Goal: Information Seeking & Learning: Learn about a topic

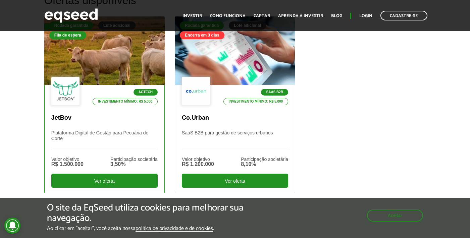
scroll to position [225, 0]
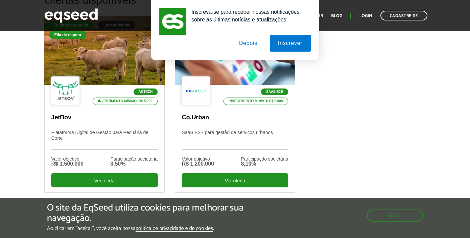
click at [257, 42] on button "Depois" at bounding box center [248, 43] width 35 height 17
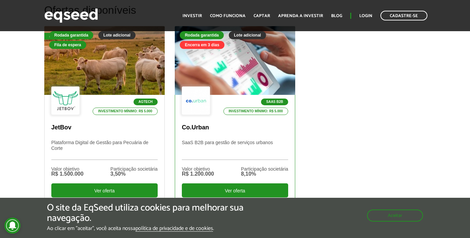
scroll to position [227, 0]
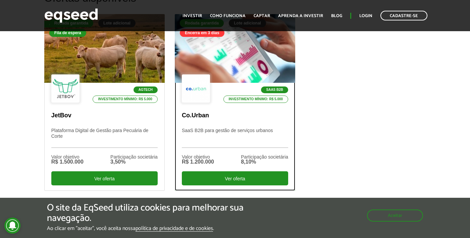
click at [224, 130] on p "SaaS B2B para gestão de serviços urbanos" at bounding box center [235, 138] width 106 height 20
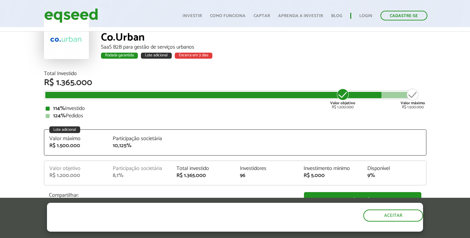
scroll to position [59, 0]
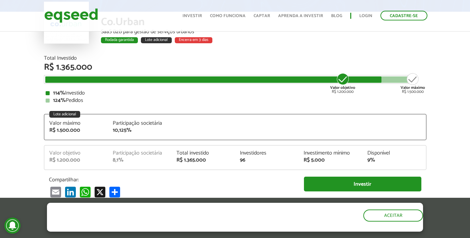
click at [438, 182] on article "Co.Urban SaaS B2B para gestão de serviços urbanos Rodada garantida Lote adicion…" at bounding box center [235, 209] width 470 height 477
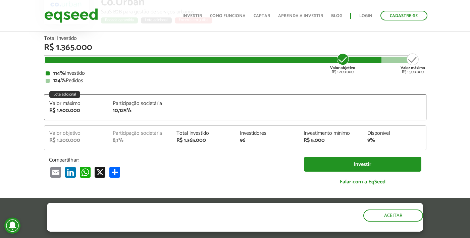
scroll to position [96, 0]
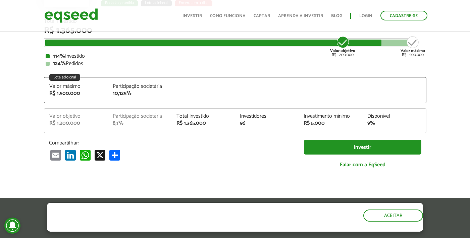
click at [143, 122] on div "8,1%" at bounding box center [140, 123] width 54 height 5
click at [121, 121] on div "8,1%" at bounding box center [140, 123] width 54 height 5
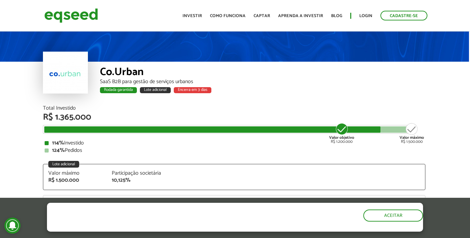
scroll to position [0, 1]
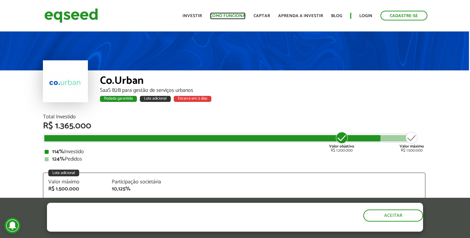
click at [234, 16] on link "Como funciona" at bounding box center [228, 16] width 36 height 4
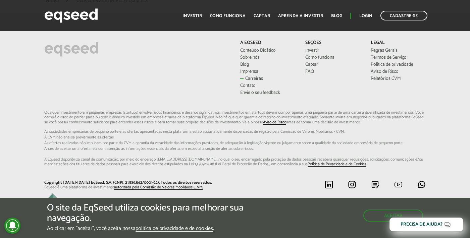
scroll to position [1749, 0]
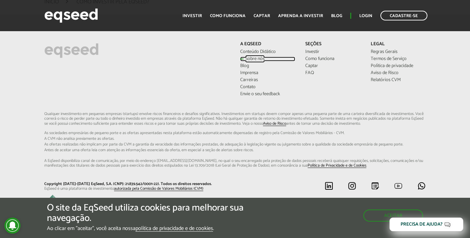
click at [249, 59] on link "Sobre nós" at bounding box center [267, 59] width 55 height 5
click at [256, 80] on link "Carreiras" at bounding box center [267, 80] width 55 height 5
